Goal: Check status: Check status

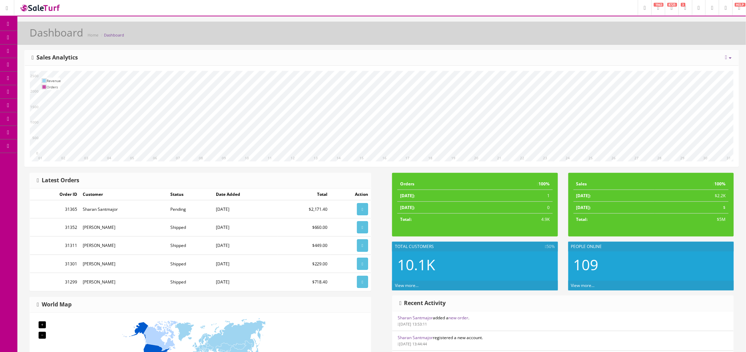
click at [44, 77] on link "Order List" at bounding box center [53, 79] width 73 height 14
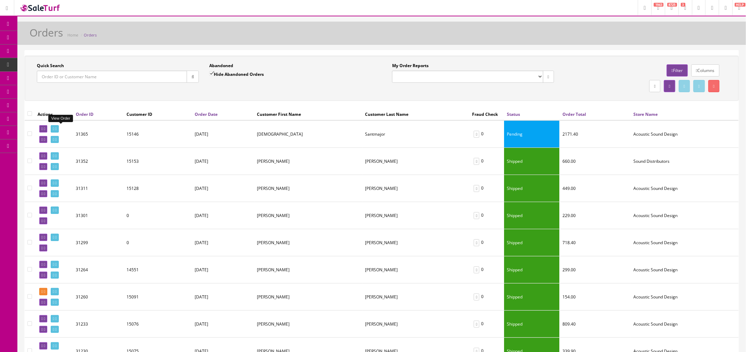
click at [59, 128] on link at bounding box center [55, 128] width 8 height 7
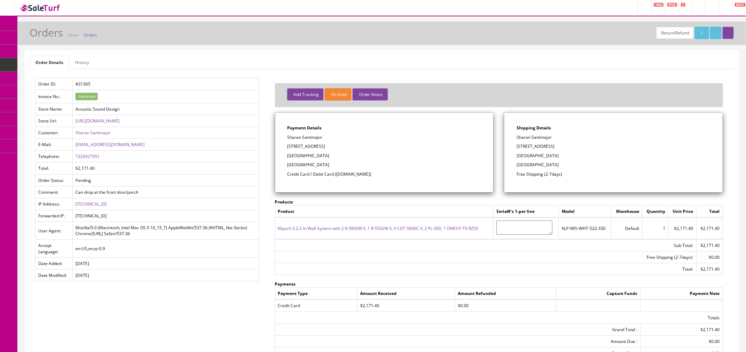
click at [94, 32] on link "Orders" at bounding box center [90, 34] width 13 height 5
